Goal: Task Accomplishment & Management: Use online tool/utility

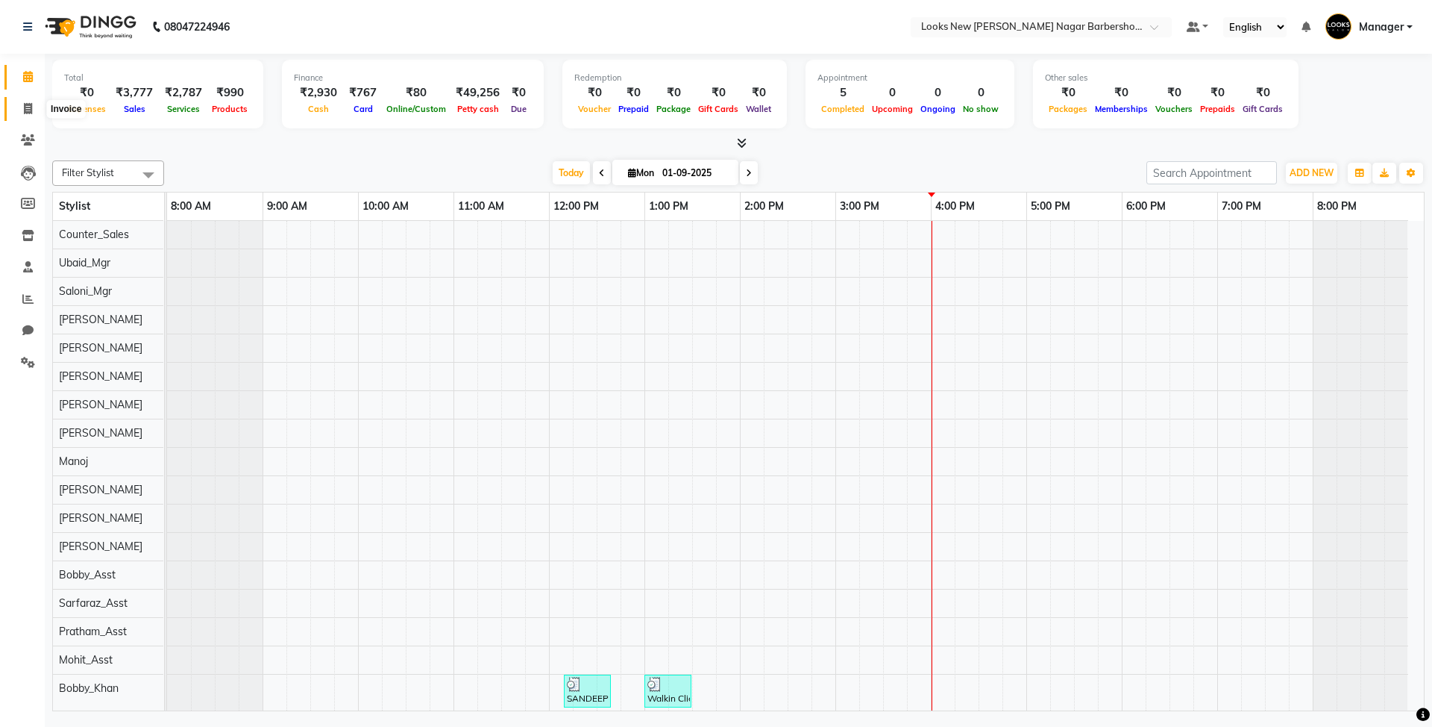
click at [28, 115] on span at bounding box center [28, 109] width 26 height 17
select select "service"
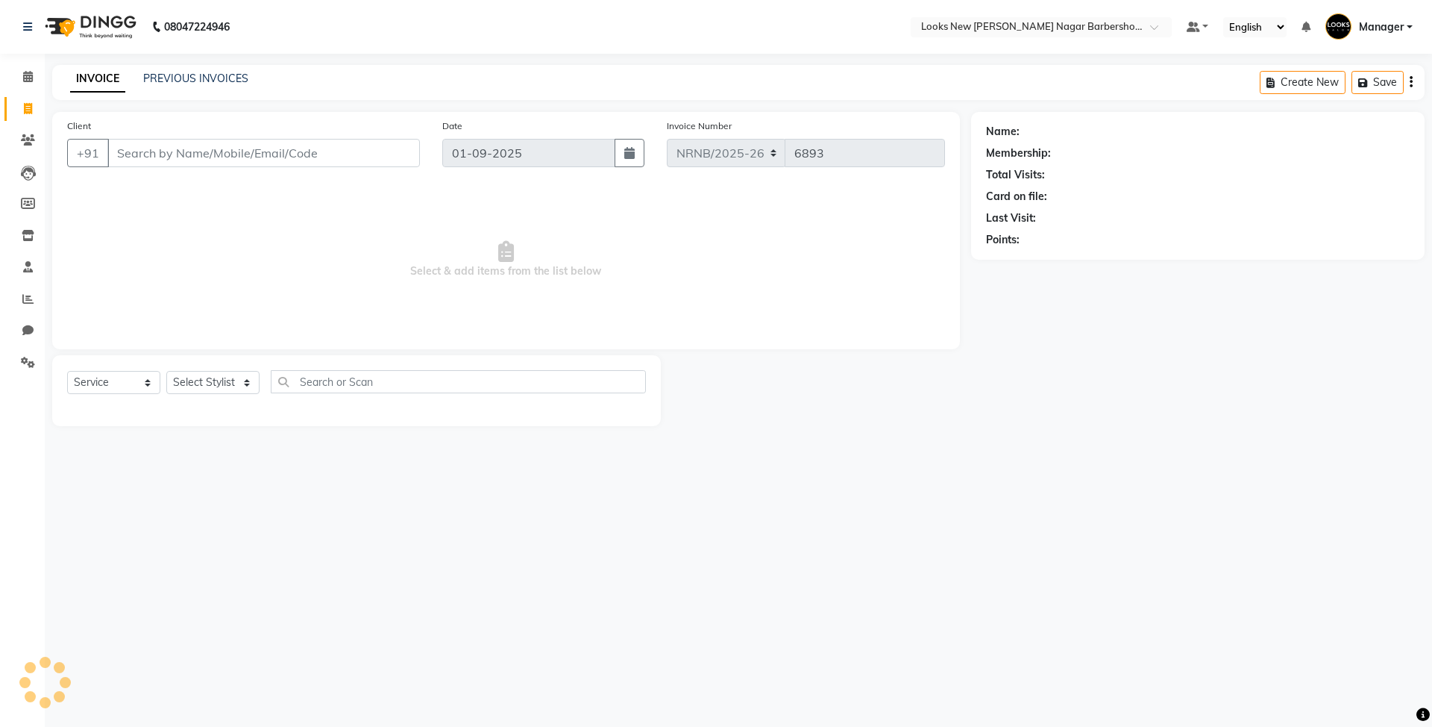
click at [167, 141] on input "Client" at bounding box center [263, 153] width 313 height 28
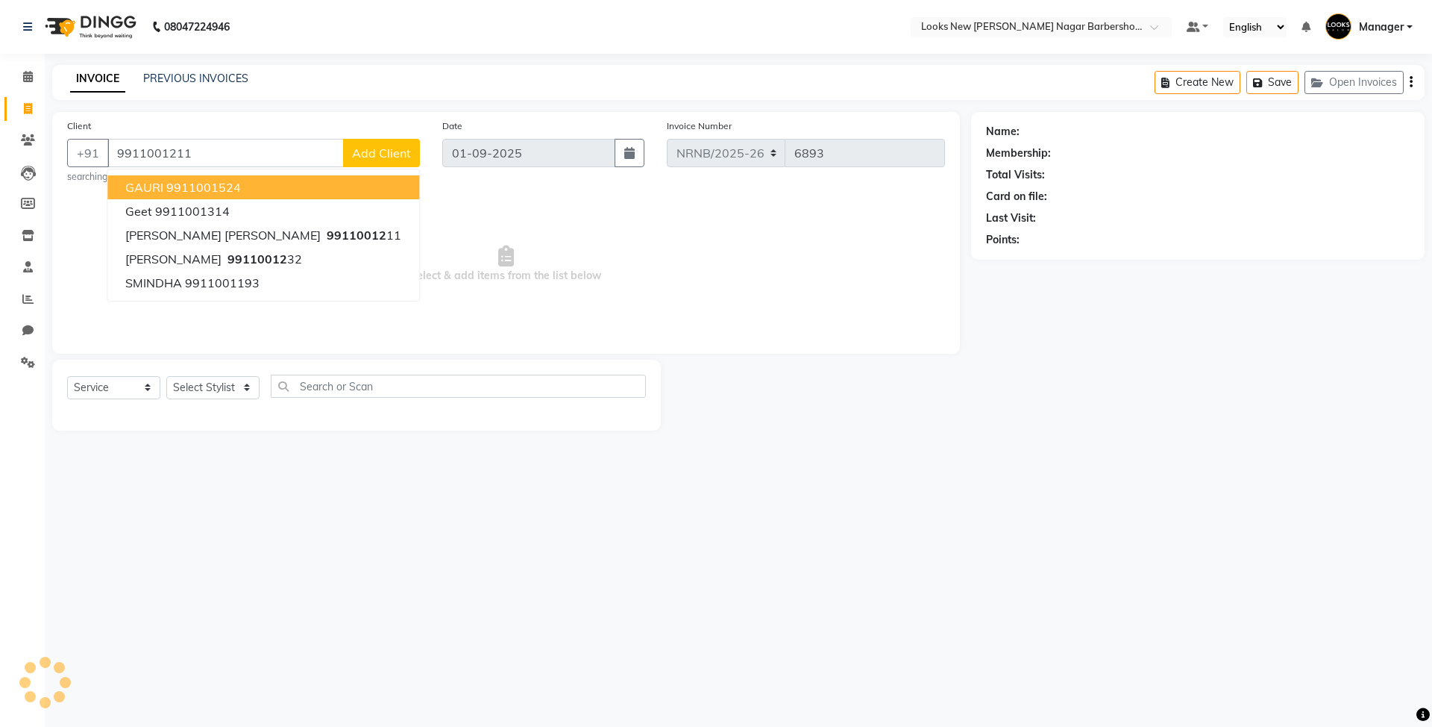
type input "9911001211"
select select "1: Object"
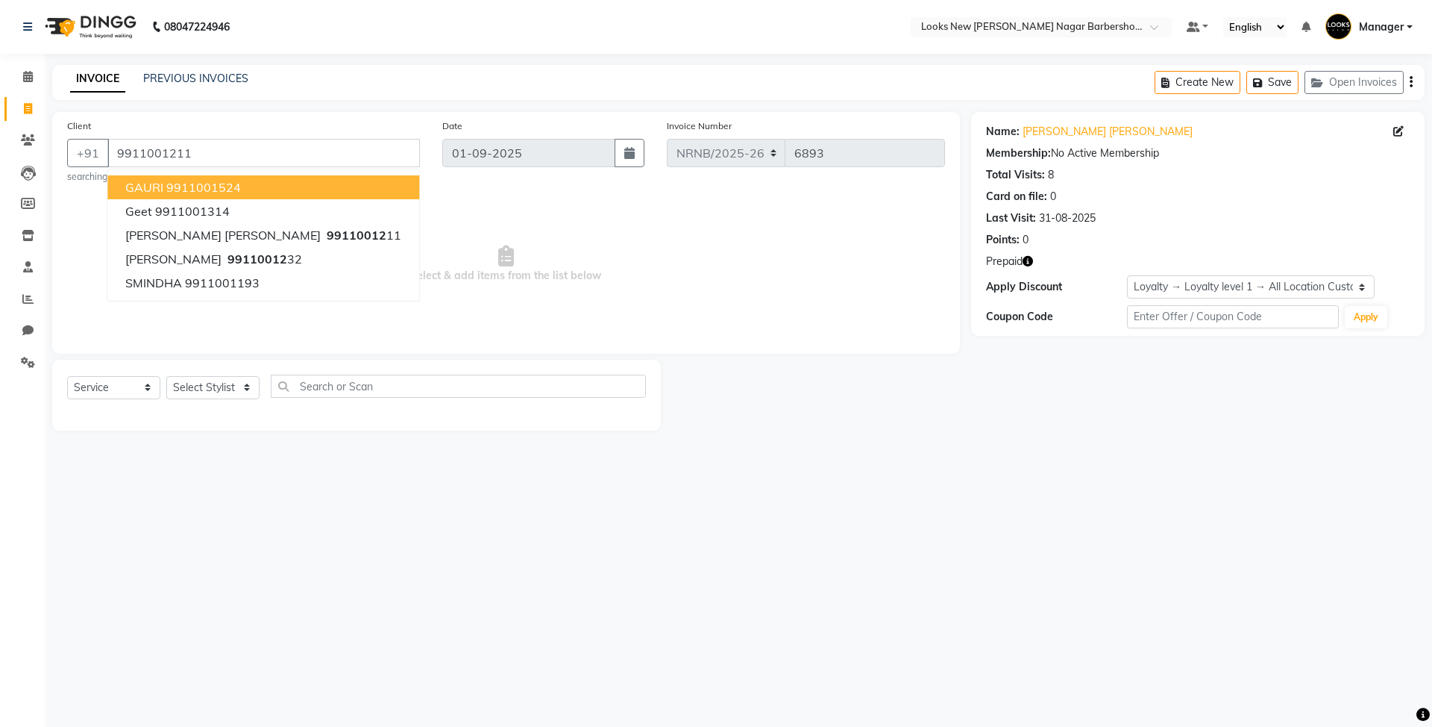
click at [719, 34] on nav "08047224946 Select Location × Looks New [PERSON_NAME] Nagar Barbershop, [GEOGRA…" at bounding box center [716, 27] width 1432 height 54
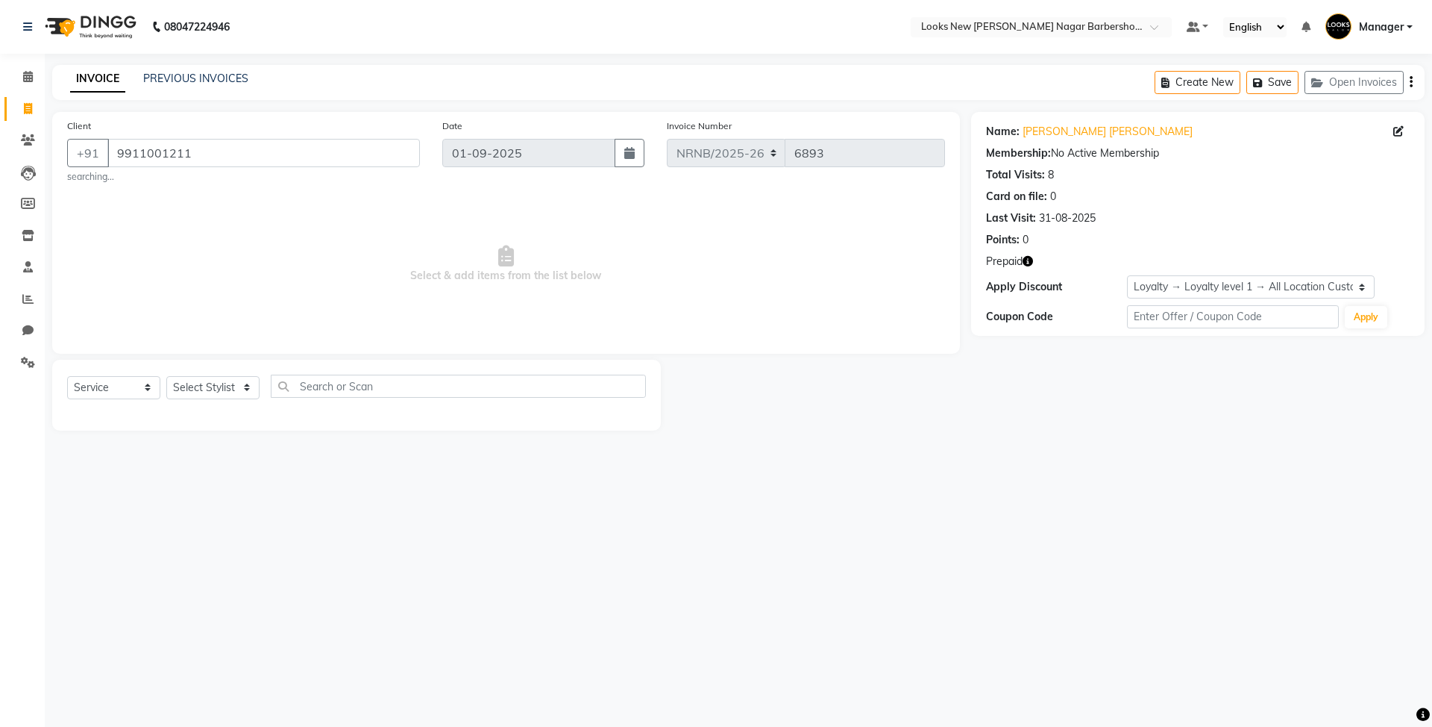
click at [1031, 257] on icon "button" at bounding box center [1028, 261] width 10 height 10
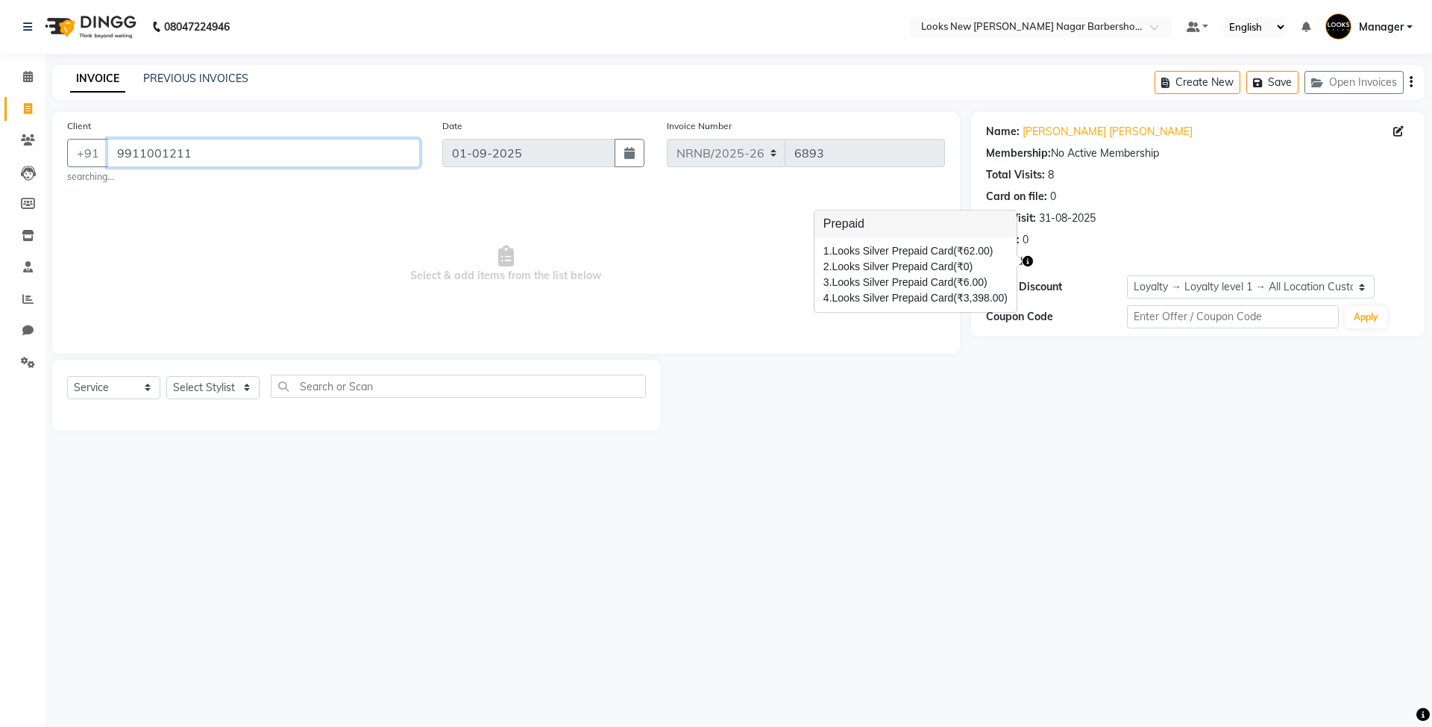
drag, startPoint x: 218, startPoint y: 151, endPoint x: 109, endPoint y: 148, distance: 108.9
click at [109, 148] on input "9911001211" at bounding box center [263, 153] width 313 height 28
